Goal: Task Accomplishment & Management: Use online tool/utility

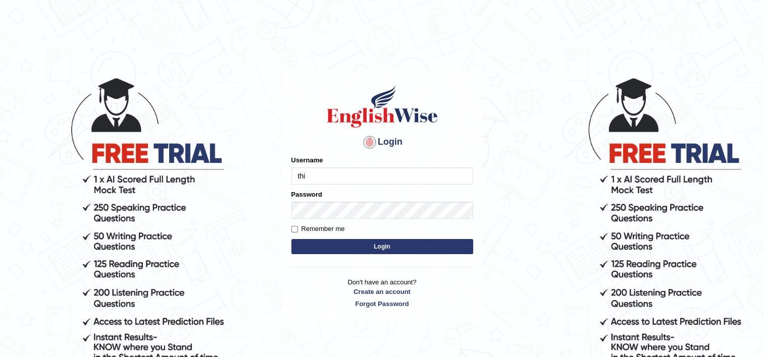
type input "Thilini_Dissanayake"
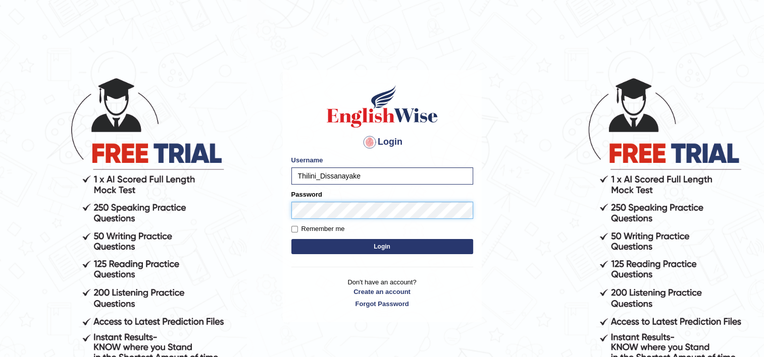
click at [291, 239] on button "Login" at bounding box center [382, 246] width 182 height 15
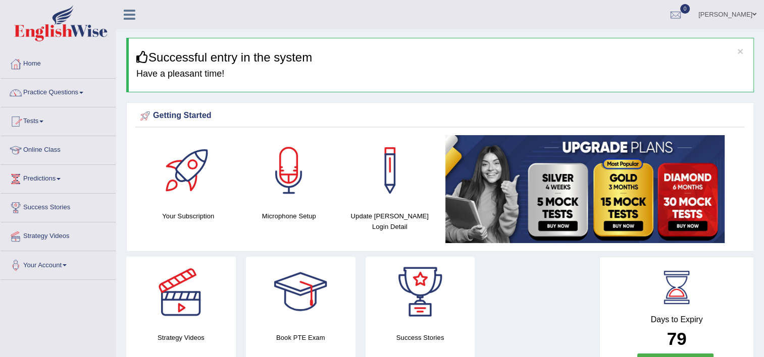
click at [42, 124] on link "Tests" at bounding box center [58, 120] width 115 height 25
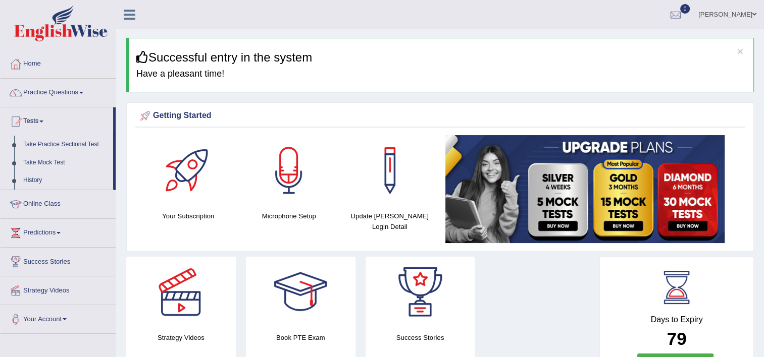
click at [47, 123] on link "Tests" at bounding box center [57, 120] width 113 height 25
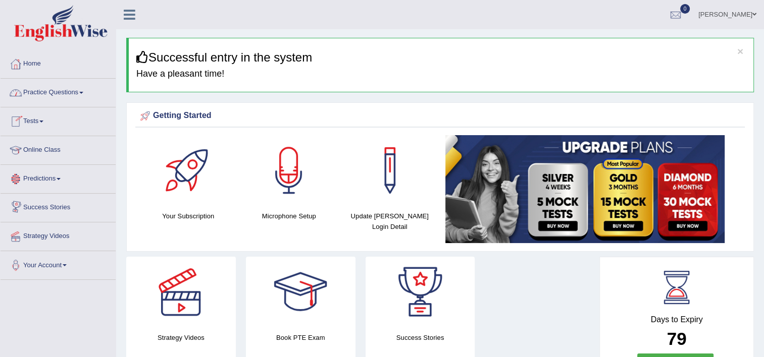
click at [65, 93] on link "Practice Questions" at bounding box center [58, 91] width 115 height 25
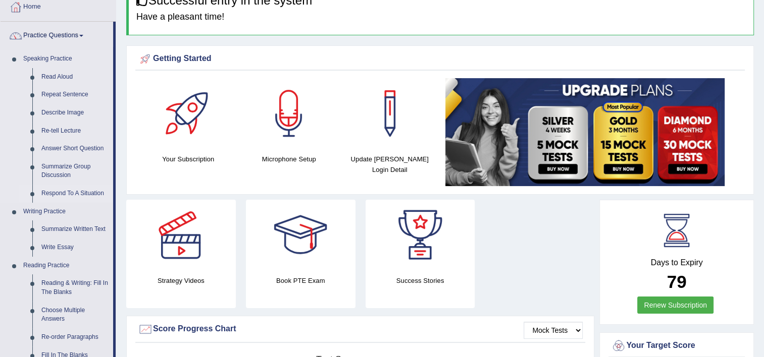
scroll to position [151, 0]
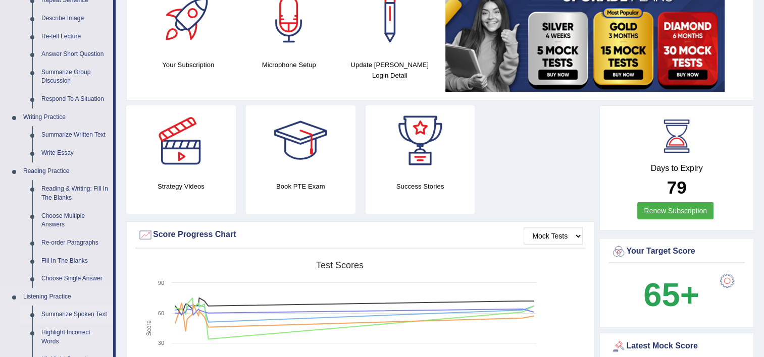
click at [67, 312] on link "Summarize Spoken Text" at bounding box center [75, 315] width 76 height 18
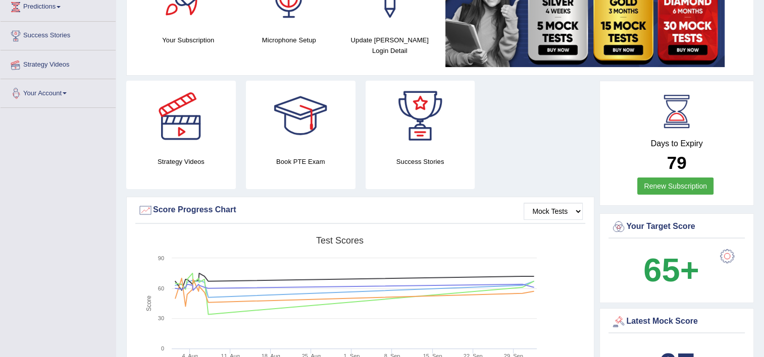
scroll to position [283, 0]
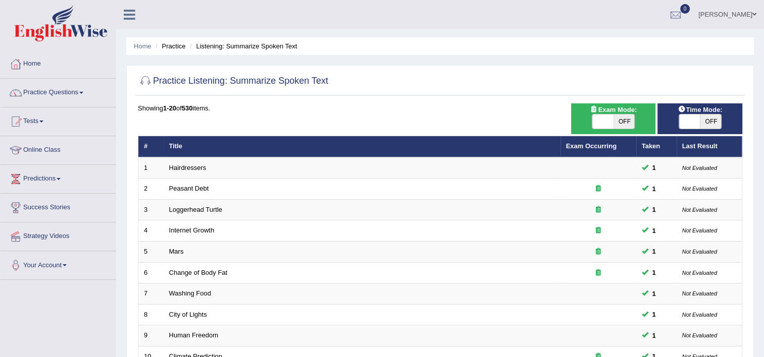
click at [216, 164] on td "Hairdressers" at bounding box center [362, 168] width 397 height 21
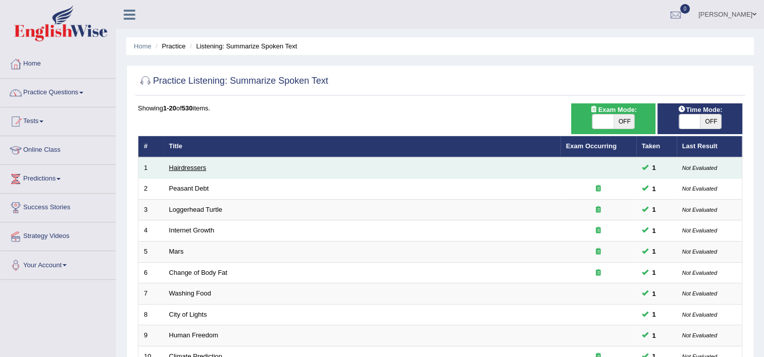
click at [197, 166] on link "Hairdressers" at bounding box center [187, 168] width 37 height 8
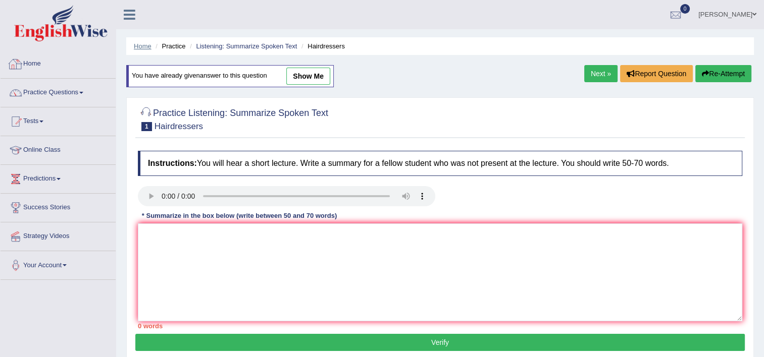
click at [139, 46] on link "Home" at bounding box center [143, 46] width 18 height 8
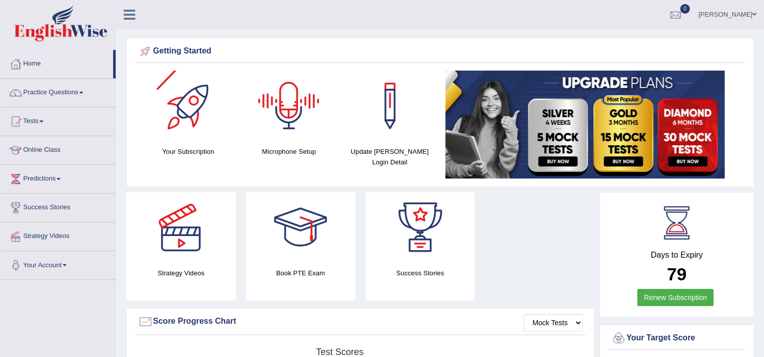
click at [294, 141] on div "Microphone Setup" at bounding box center [289, 114] width 91 height 86
click at [294, 110] on div at bounding box center [288, 106] width 71 height 71
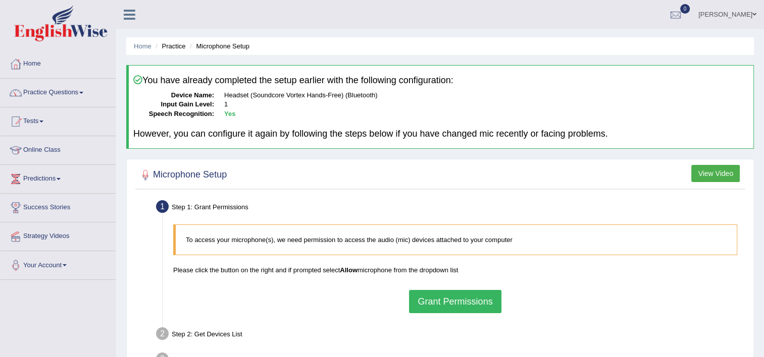
click at [466, 301] on button "Grant Permissions" at bounding box center [455, 301] width 92 height 23
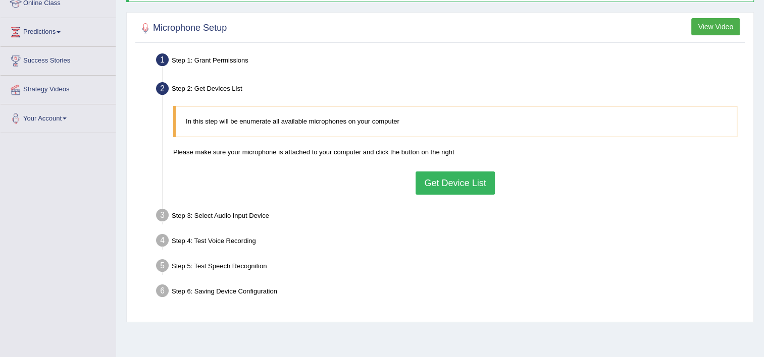
scroll to position [151, 0]
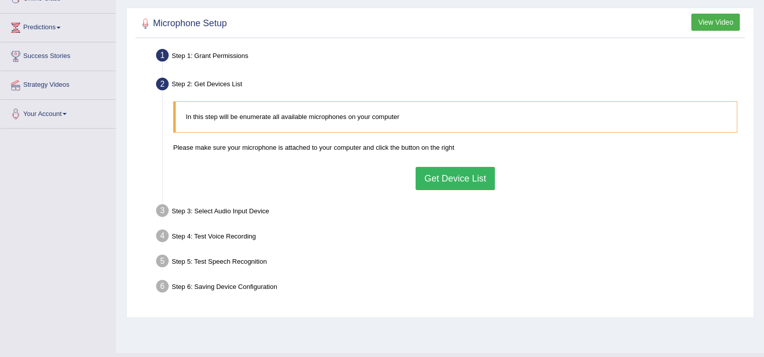
click at [469, 175] on button "Get Device List" at bounding box center [454, 178] width 79 height 23
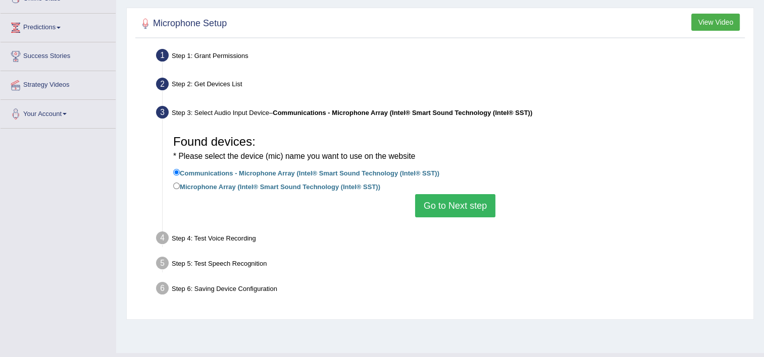
click at [200, 183] on label "Microphone Array (Intel® Smart Sound Technology (Intel® SST))" at bounding box center [276, 186] width 207 height 11
click at [180, 183] on input "Microphone Array (Intel® Smart Sound Technology (Intel® SST))" at bounding box center [176, 186] width 7 height 7
radio input "true"
click at [240, 187] on label "Microphone Array (Intel® Smart Sound Technology (Intel® SST))" at bounding box center [276, 186] width 207 height 11
click at [180, 187] on input "Microphone Array (Intel® Smart Sound Technology (Intel® SST))" at bounding box center [176, 186] width 7 height 7
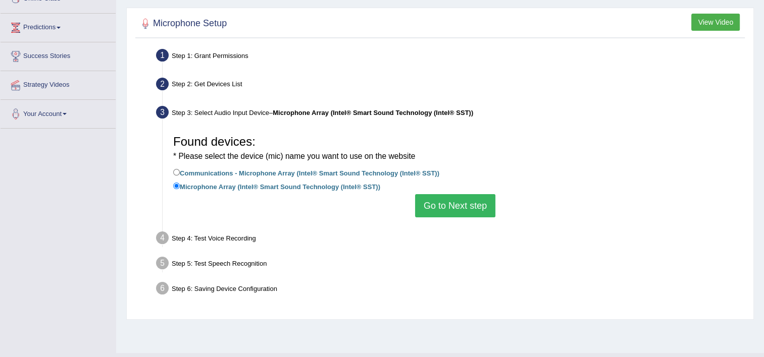
click at [260, 169] on label "Communications - Microphone Array (Intel® Smart Sound Technology (Intel® SST))" at bounding box center [306, 172] width 266 height 11
click at [180, 169] on input "Communications - Microphone Array (Intel® Smart Sound Technology (Intel® SST))" at bounding box center [176, 172] width 7 height 7
radio input "true"
click at [262, 186] on label "Microphone Array (Intel® Smart Sound Technology (Intel® SST))" at bounding box center [276, 186] width 207 height 11
click at [180, 186] on input "Microphone Array (Intel® Smart Sound Technology (Intel® SST))" at bounding box center [176, 186] width 7 height 7
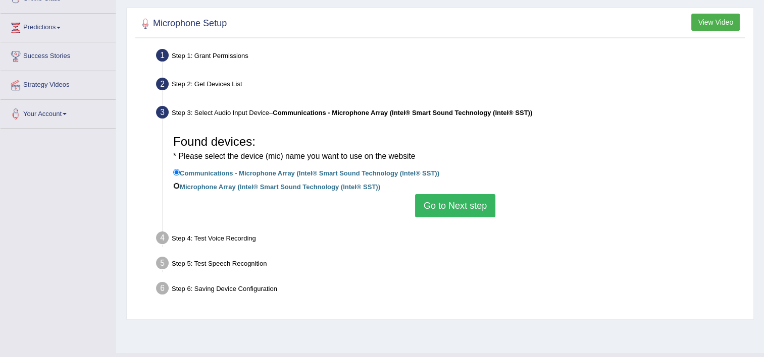
radio input "true"
click at [336, 173] on label "Communications - Microphone Array (Intel® Smart Sound Technology (Intel® SST))" at bounding box center [306, 172] width 266 height 11
click at [180, 173] on input "Communications - Microphone Array (Intel® Smart Sound Technology (Intel® SST))" at bounding box center [176, 172] width 7 height 7
radio input "true"
drag, startPoint x: 446, startPoint y: 211, endPoint x: 450, endPoint y: 216, distance: 6.9
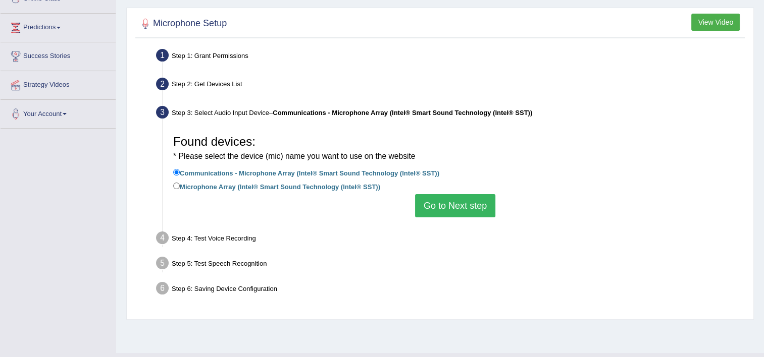
click at [450, 216] on button "Go to Next step" at bounding box center [455, 205] width 80 height 23
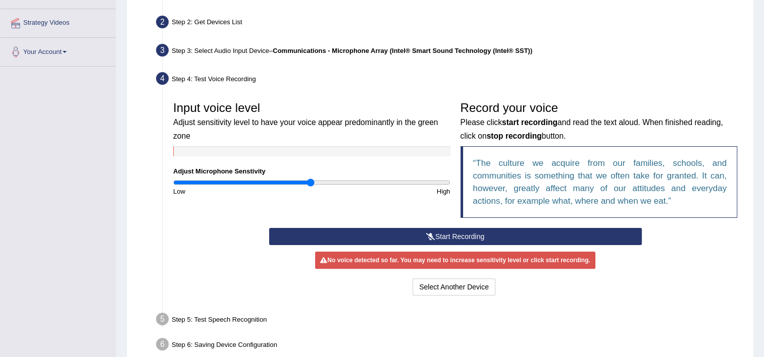
scroll to position [252, 0]
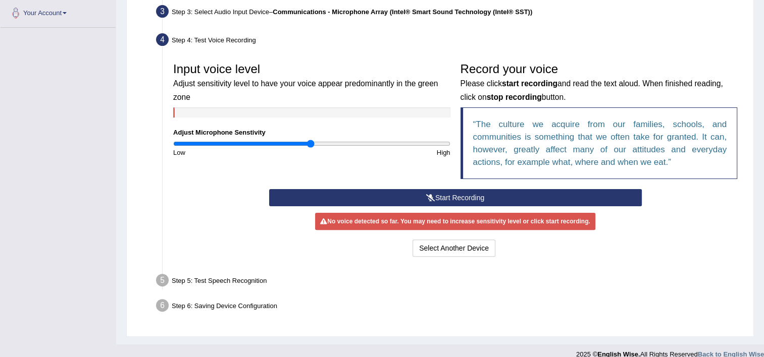
click at [438, 197] on button "Start Recording" at bounding box center [455, 197] width 373 height 17
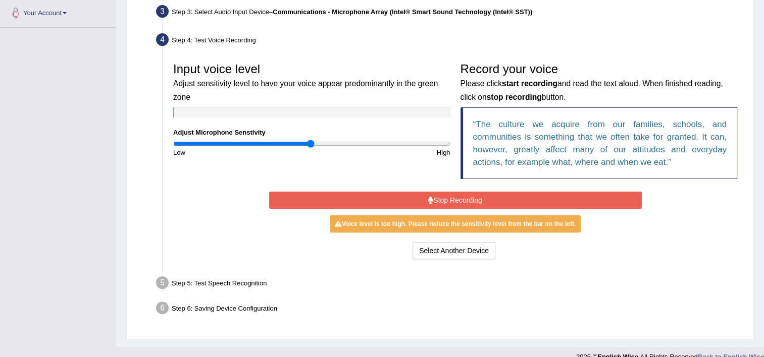
click at [530, 205] on button "Stop Recording" at bounding box center [455, 200] width 373 height 17
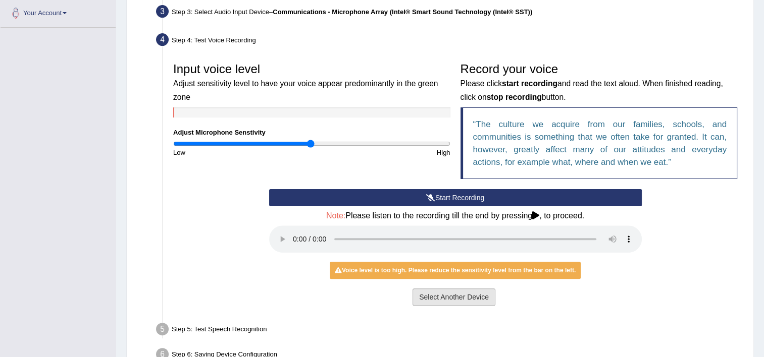
click at [474, 297] on button "Select Another Device" at bounding box center [453, 297] width 83 height 17
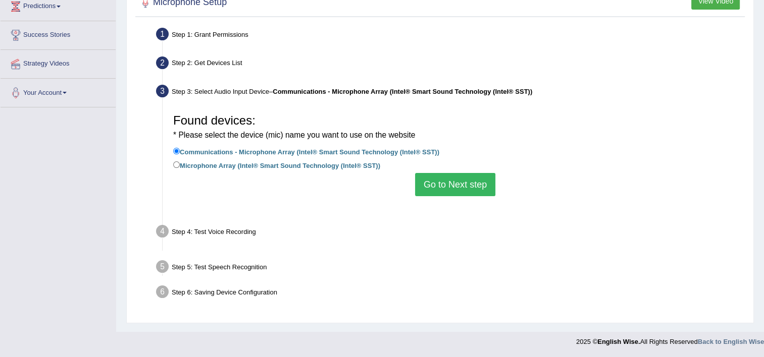
scroll to position [173, 0]
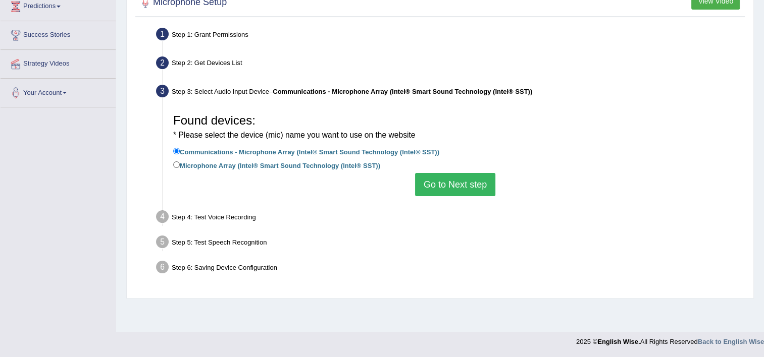
click at [247, 165] on label "Microphone Array (Intel® Smart Sound Technology (Intel® SST))" at bounding box center [276, 165] width 207 height 11
click at [180, 165] on input "Microphone Array (Intel® Smart Sound Technology (Intel® SST))" at bounding box center [176, 165] width 7 height 7
radio input "true"
click at [467, 189] on button "Go to Next step" at bounding box center [455, 184] width 80 height 23
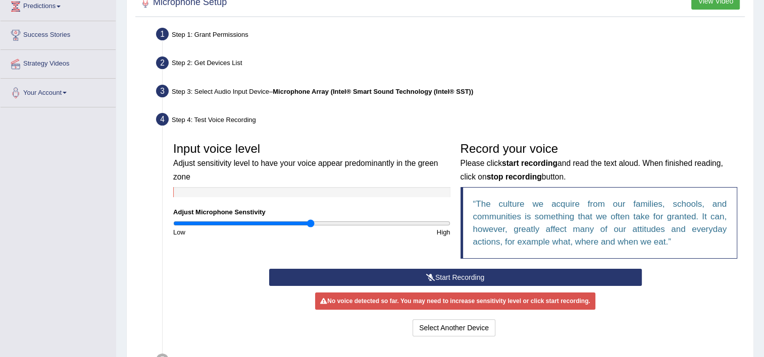
click at [463, 278] on button "Start Recording" at bounding box center [455, 277] width 373 height 17
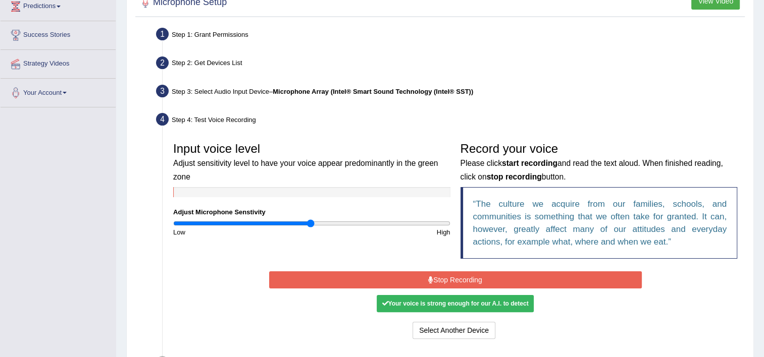
click at [457, 279] on button "Stop Recording" at bounding box center [455, 280] width 373 height 17
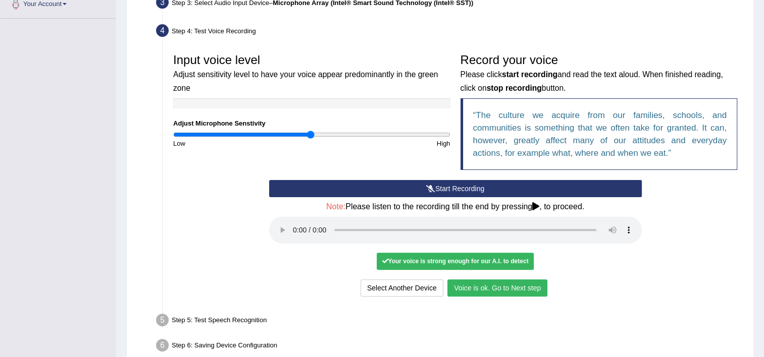
scroll to position [312, 0]
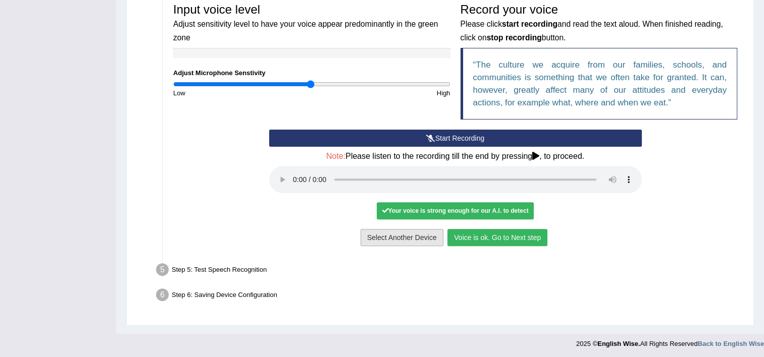
click at [413, 238] on button "Select Another Device" at bounding box center [401, 237] width 83 height 17
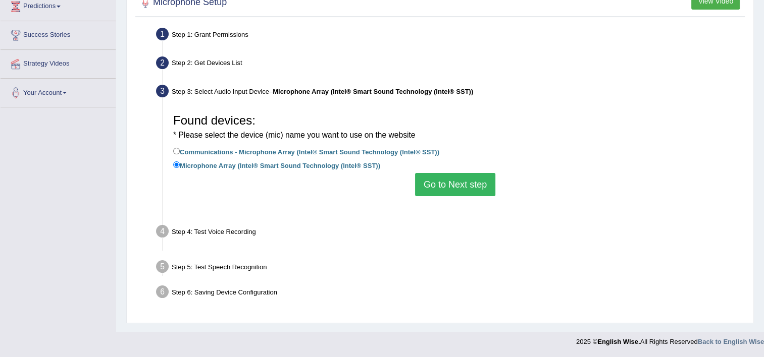
scroll to position [173, 0]
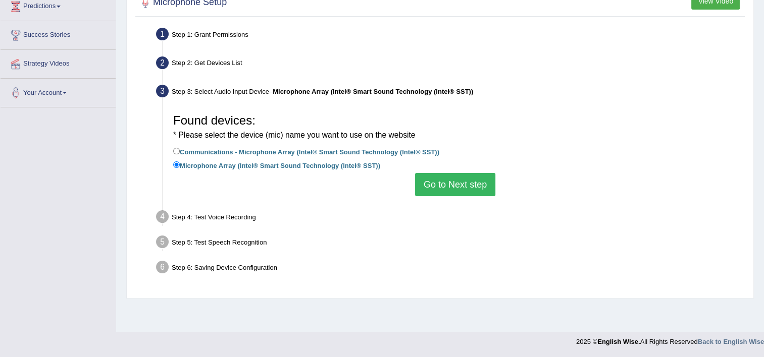
click at [280, 166] on label "Microphone Array (Intel® Smart Sound Technology (Intel® SST))" at bounding box center [276, 165] width 207 height 11
click at [180, 166] on input "Microphone Array (Intel® Smart Sound Technology (Intel® SST))" at bounding box center [176, 165] width 7 height 7
click at [431, 181] on button "Go to Next step" at bounding box center [455, 184] width 80 height 23
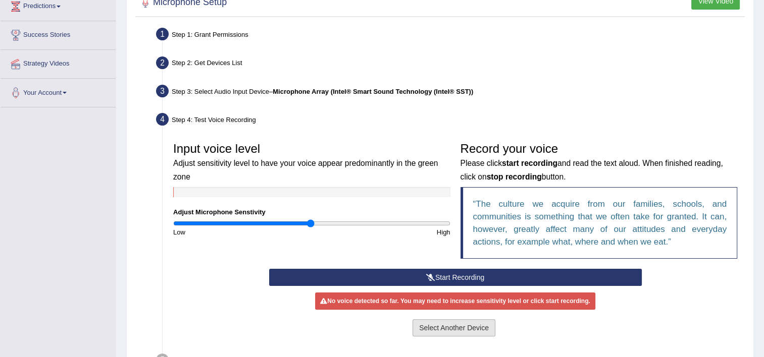
click at [438, 331] on button "Select Another Device" at bounding box center [453, 328] width 83 height 17
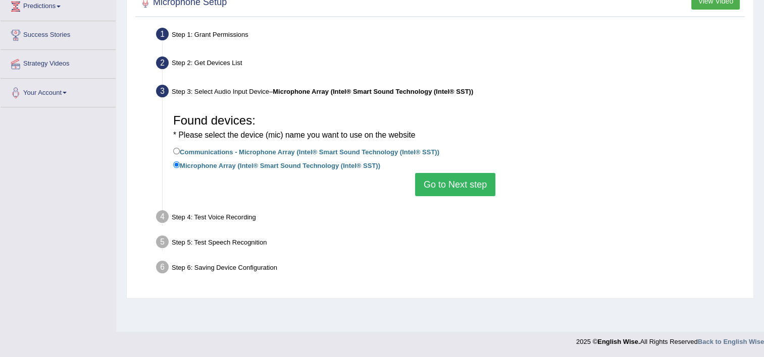
click at [302, 152] on label "Communications - Microphone Array (Intel® Smart Sound Technology (Intel® SST))" at bounding box center [306, 151] width 266 height 11
click at [180, 152] on input "Communications - Microphone Array (Intel® Smart Sound Technology (Intel® SST))" at bounding box center [176, 151] width 7 height 7
radio input "true"
click at [439, 187] on button "Go to Next step" at bounding box center [455, 184] width 80 height 23
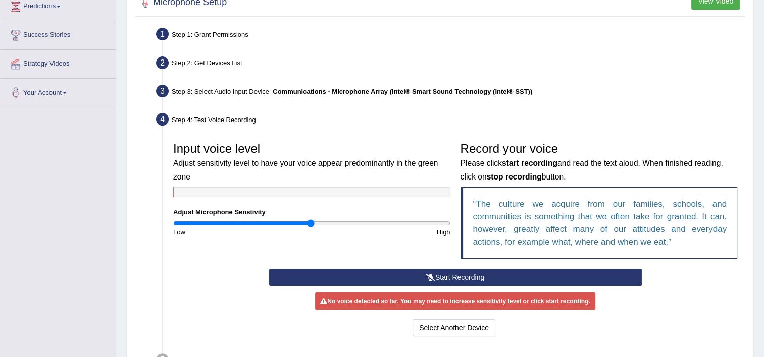
click at [436, 278] on button "Start Recording" at bounding box center [455, 277] width 373 height 17
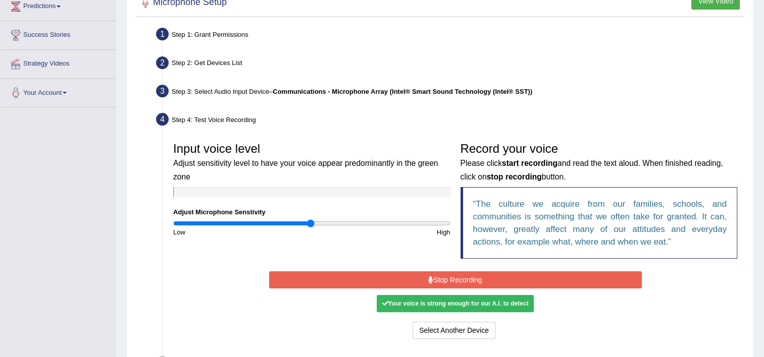
click at [456, 282] on button "Stop Recording" at bounding box center [455, 280] width 373 height 17
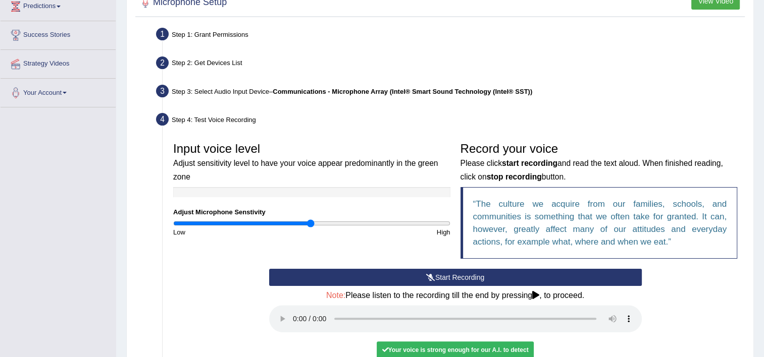
scroll to position [274, 0]
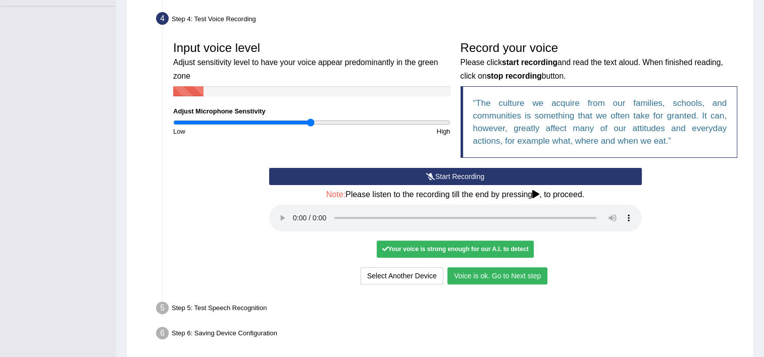
click at [472, 274] on button "Voice is ok. Go to Next step" at bounding box center [497, 276] width 100 height 17
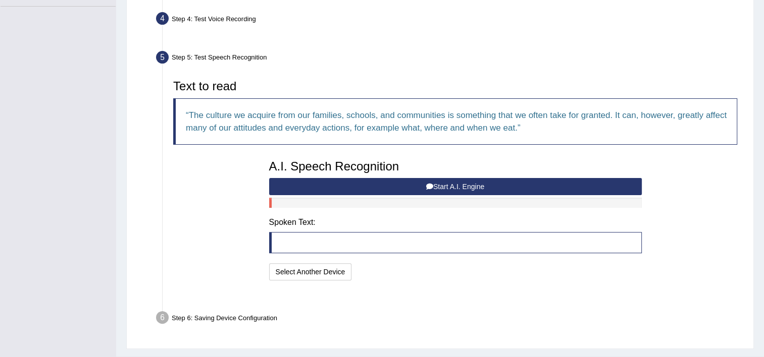
scroll to position [273, 0]
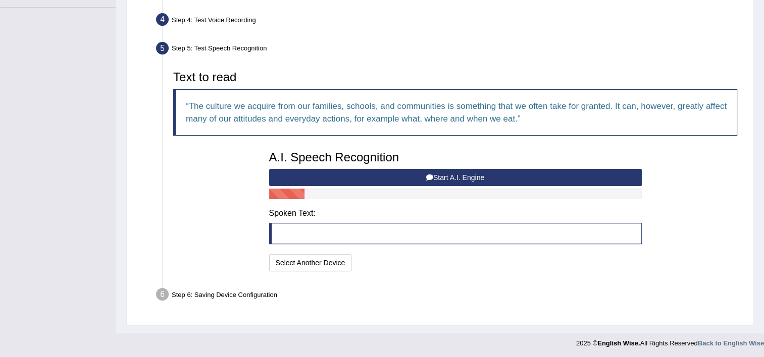
click at [430, 176] on icon at bounding box center [429, 177] width 7 height 7
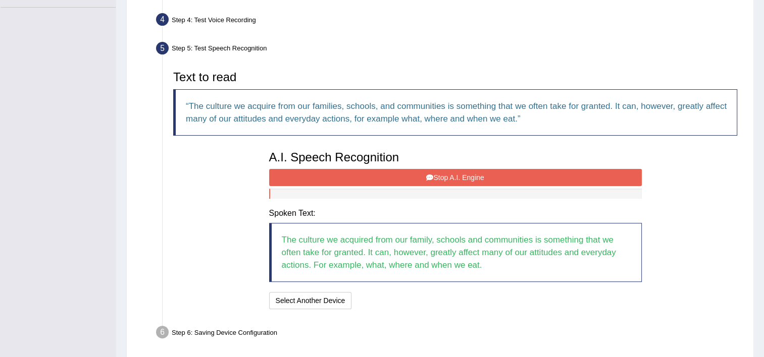
click at [425, 179] on button "Stop A.I. Engine" at bounding box center [455, 177] width 373 height 17
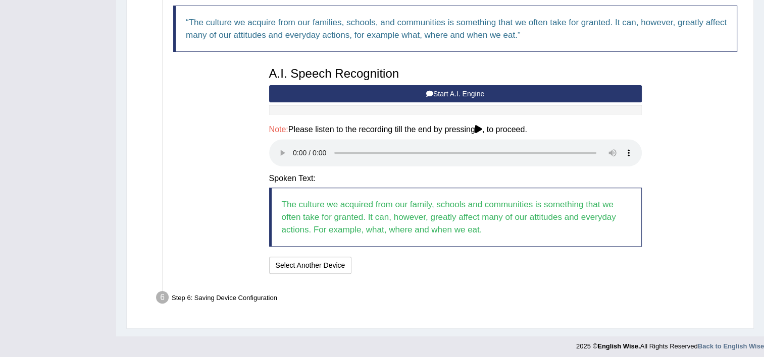
scroll to position [359, 0]
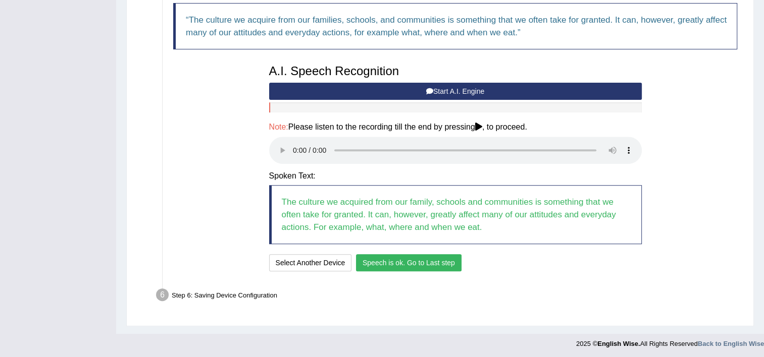
click at [442, 265] on button "Speech is ok. Go to Last step" at bounding box center [409, 262] width 106 height 17
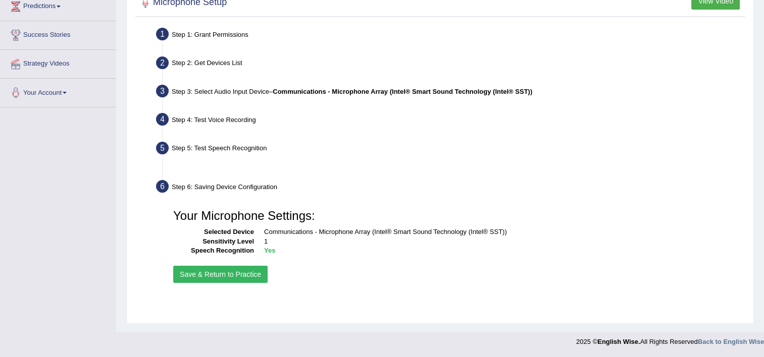
scroll to position [173, 0]
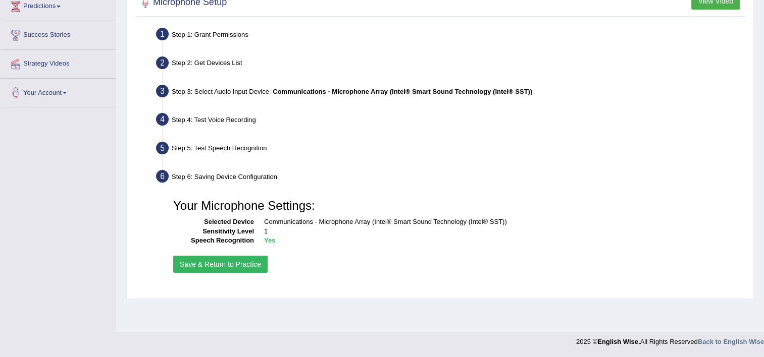
click at [235, 261] on button "Save & Return to Practice" at bounding box center [220, 264] width 94 height 17
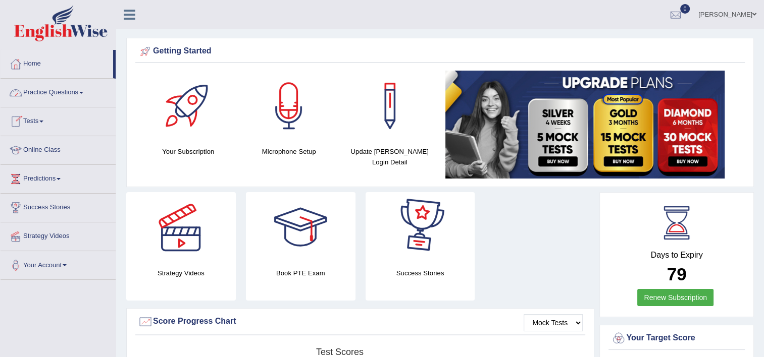
click at [60, 98] on link "Practice Questions" at bounding box center [58, 91] width 115 height 25
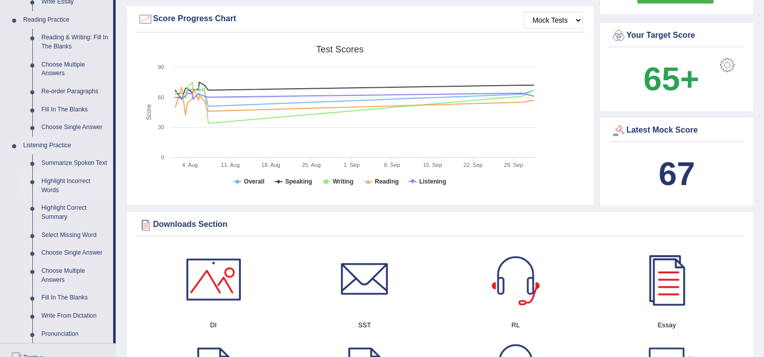
scroll to position [50, 0]
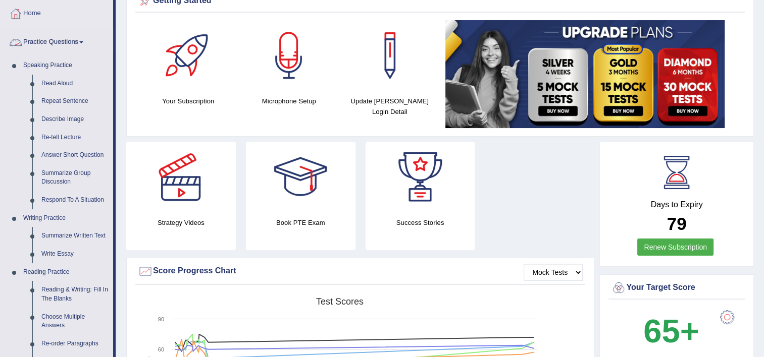
click at [61, 36] on link "Practice Questions" at bounding box center [57, 40] width 113 height 25
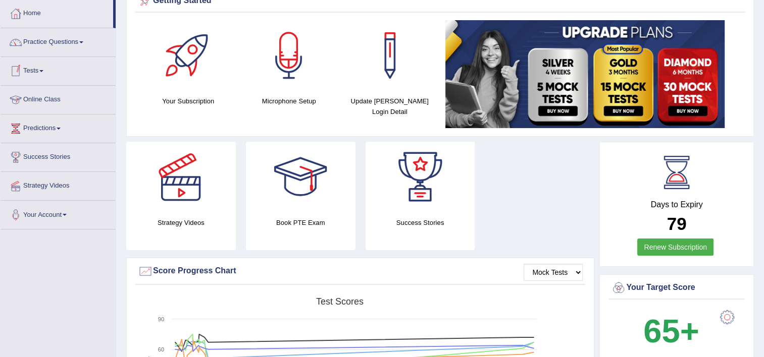
click at [40, 76] on link "Tests" at bounding box center [58, 69] width 115 height 25
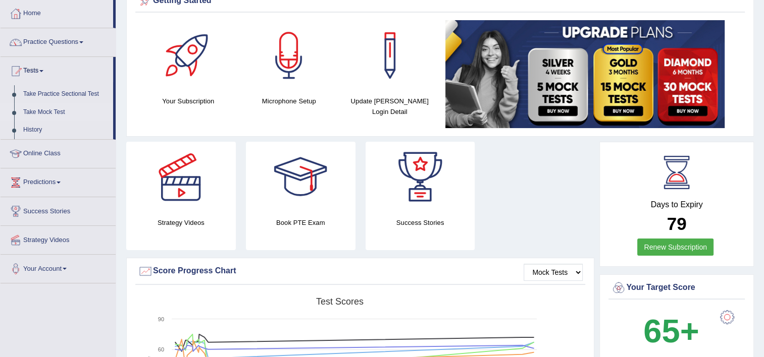
click at [40, 113] on link "Take Mock Test" at bounding box center [66, 112] width 94 height 18
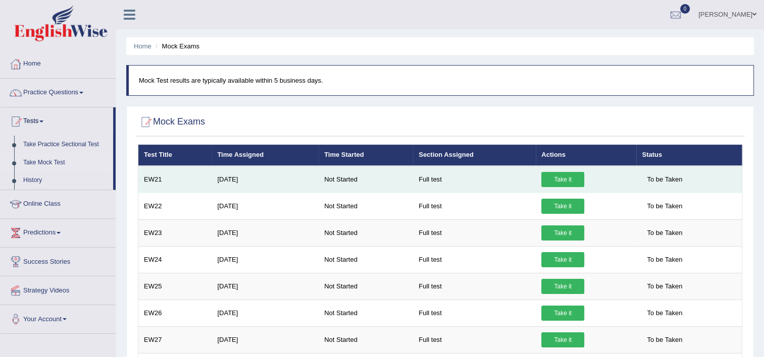
click at [549, 179] on link "Take it" at bounding box center [562, 179] width 43 height 15
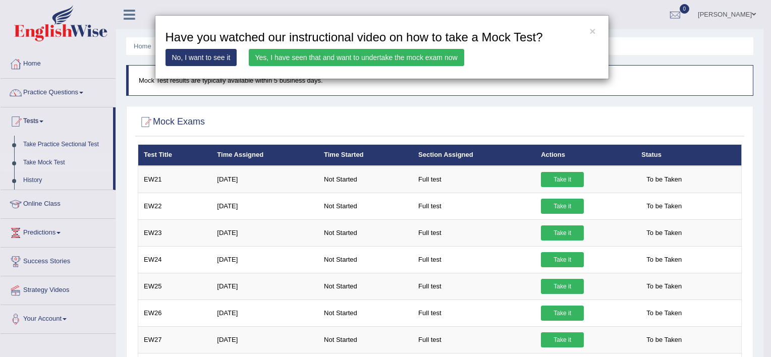
click at [402, 62] on link "Yes, I have seen that and want to undertake the mock exam now" at bounding box center [357, 57] width 216 height 17
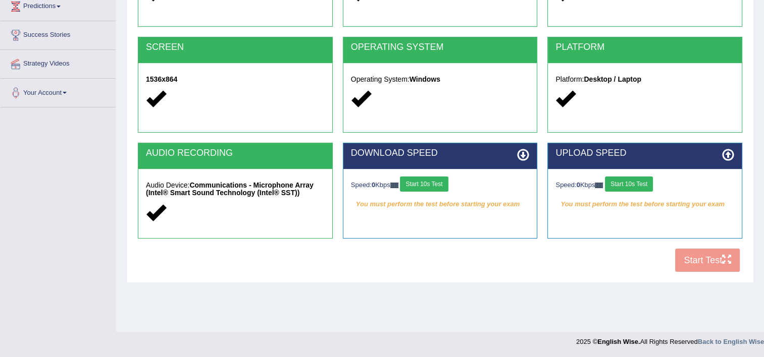
click at [428, 185] on button "Start 10s Test" at bounding box center [424, 184] width 48 height 15
click at [644, 181] on button "Start 10s Test" at bounding box center [629, 184] width 48 height 15
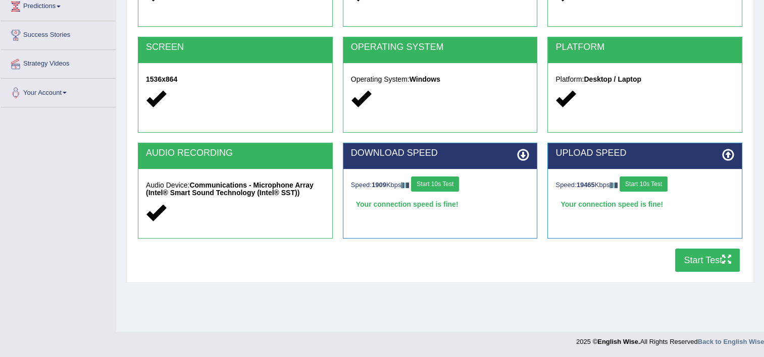
click at [693, 259] on button "Start Test" at bounding box center [707, 260] width 65 height 23
